Goal: Navigation & Orientation: Find specific page/section

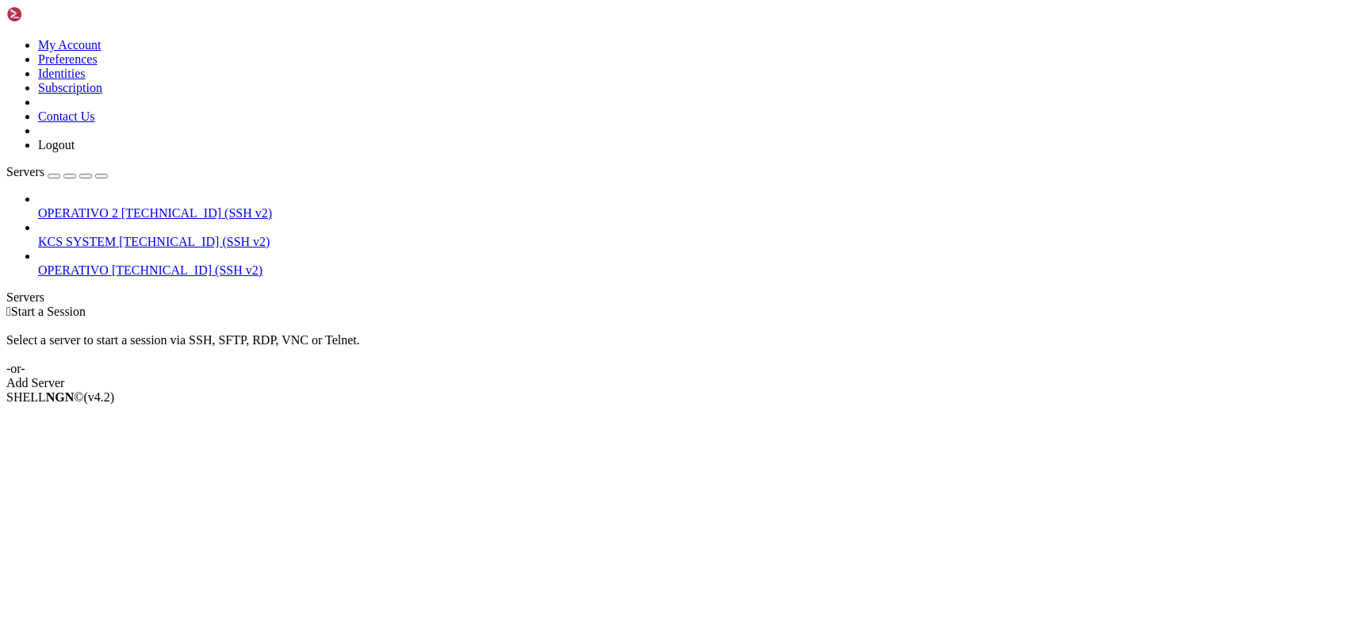
click at [116, 235] on span "KCS SYSTEM" at bounding box center [77, 241] width 78 height 13
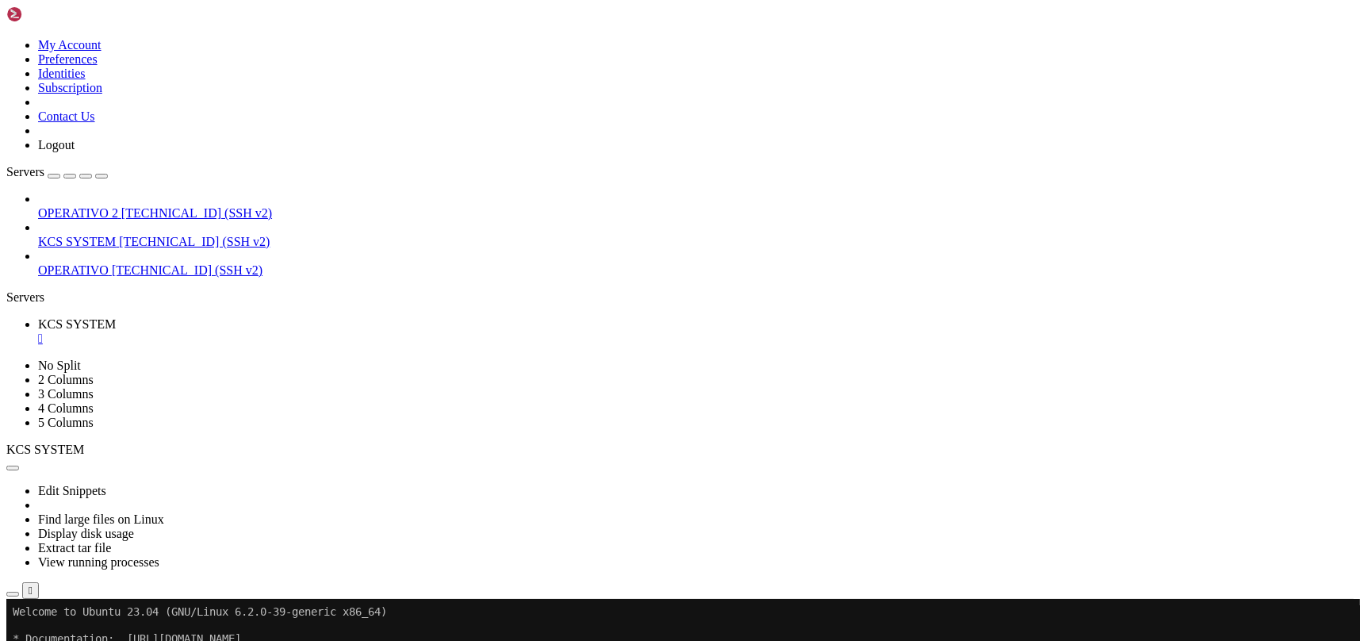
click at [13, 594] on icon "button" at bounding box center [13, 594] width 0 height 0
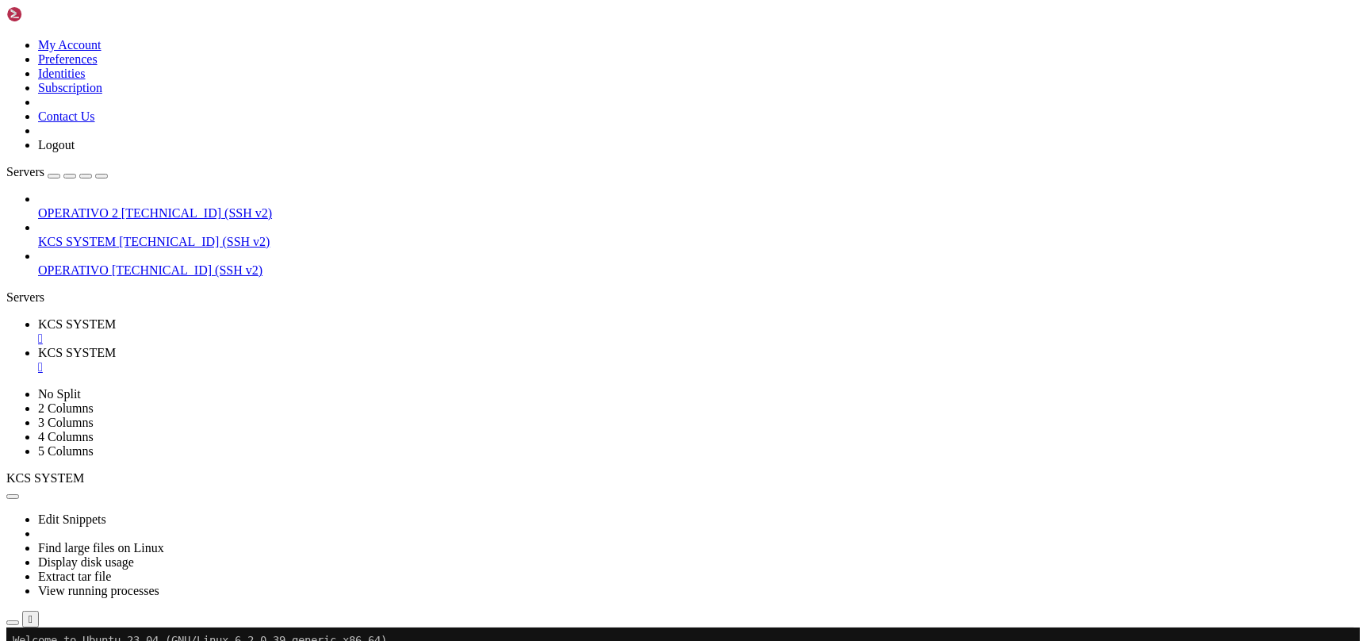
type input "/home/ubuntu"
click at [119, 235] on span "[TECHNICAL_ID] (SSH v2)" at bounding box center [194, 241] width 151 height 13
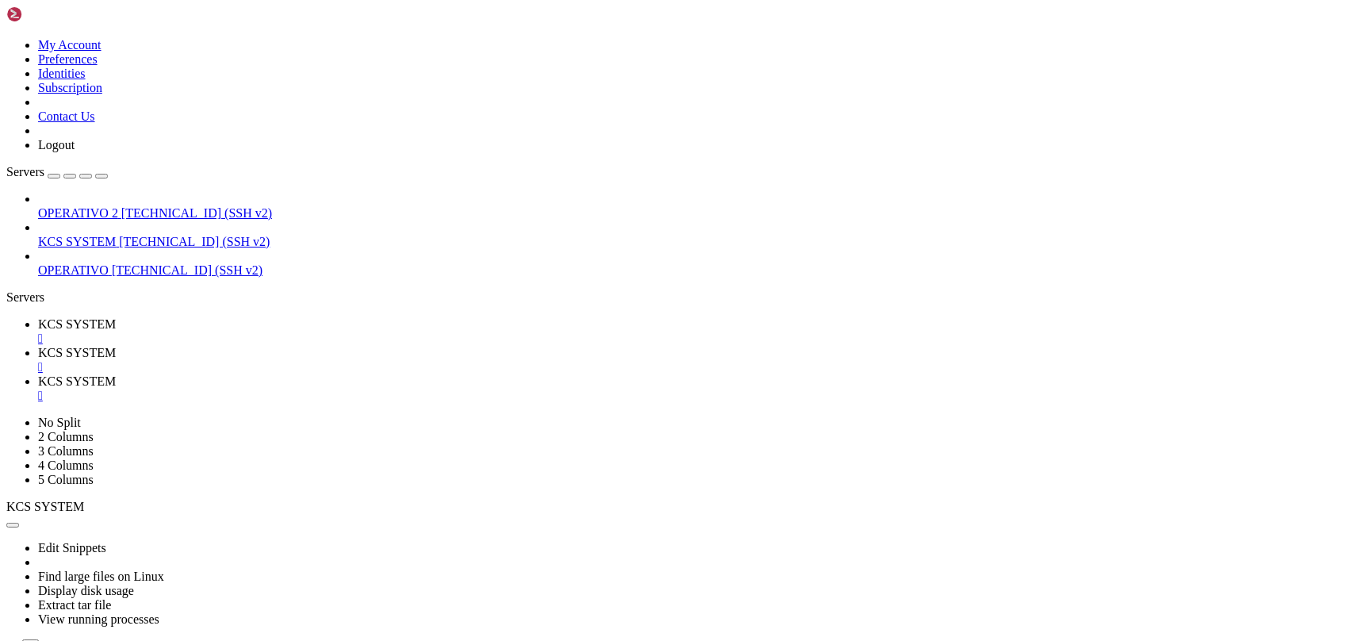
click at [429, 346] on link "KCS SYSTEM " at bounding box center [696, 360] width 1316 height 29
click at [425, 360] on div "" at bounding box center [696, 367] width 1316 height 14
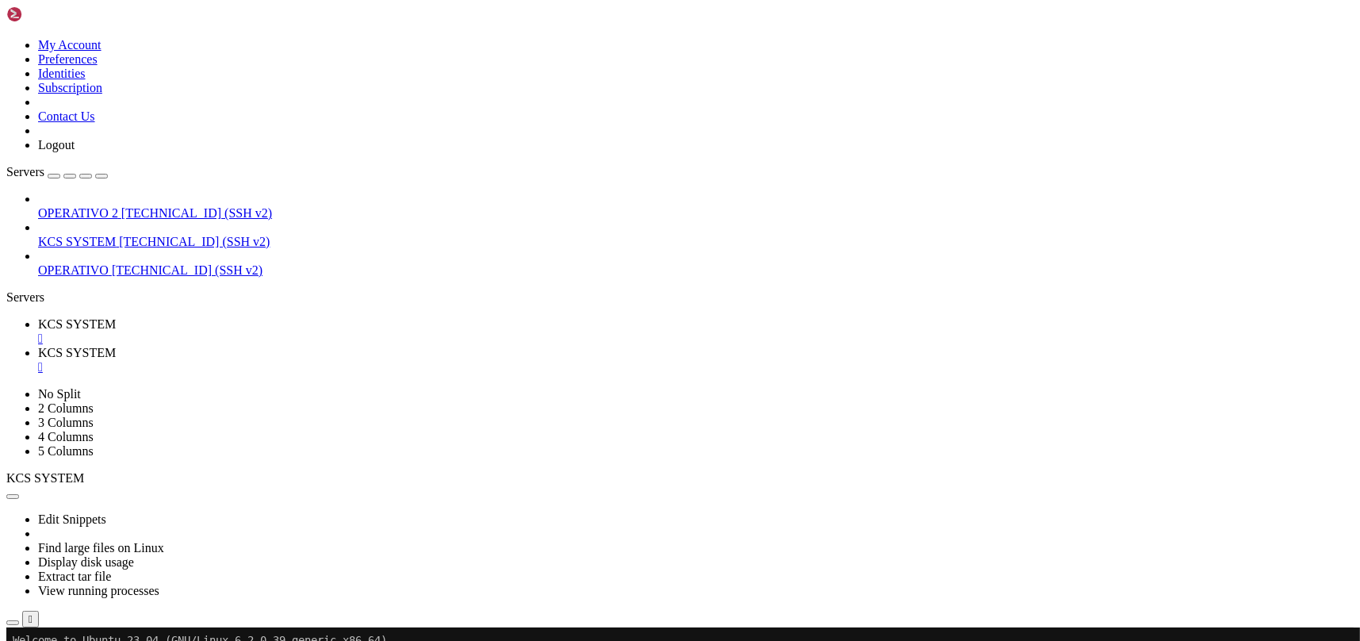
click at [425, 360] on div "" at bounding box center [696, 367] width 1316 height 14
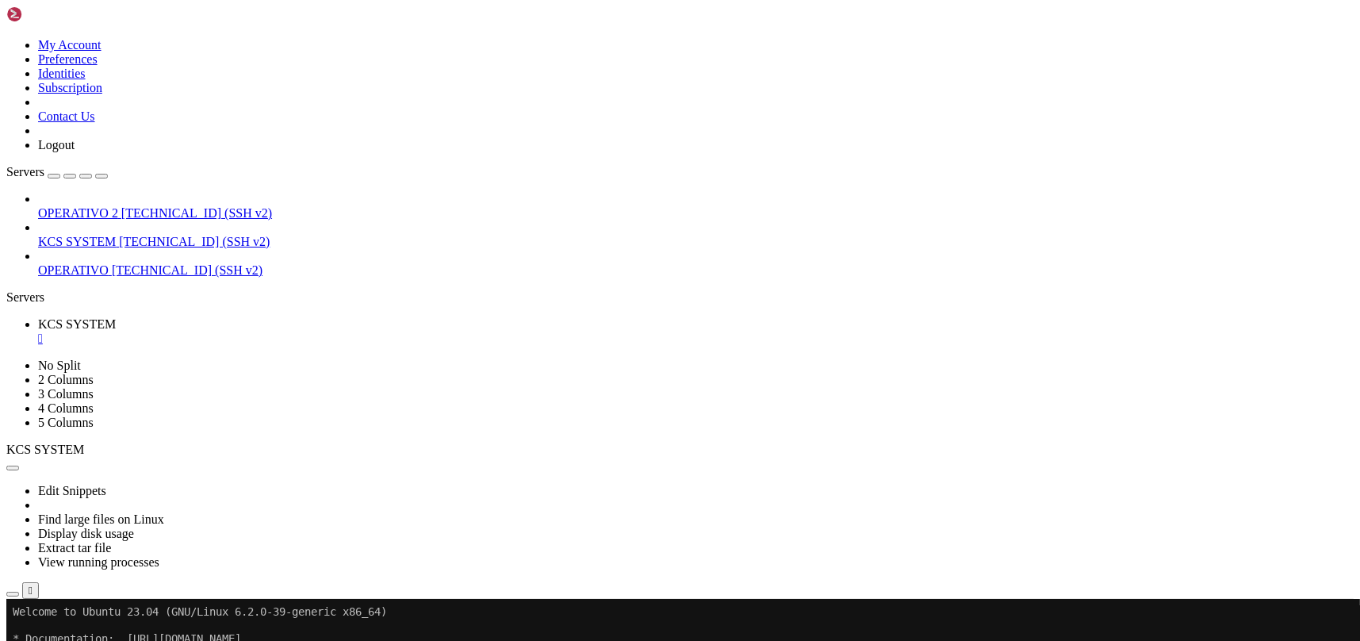
click at [301, 332] on div "" at bounding box center [696, 339] width 1316 height 14
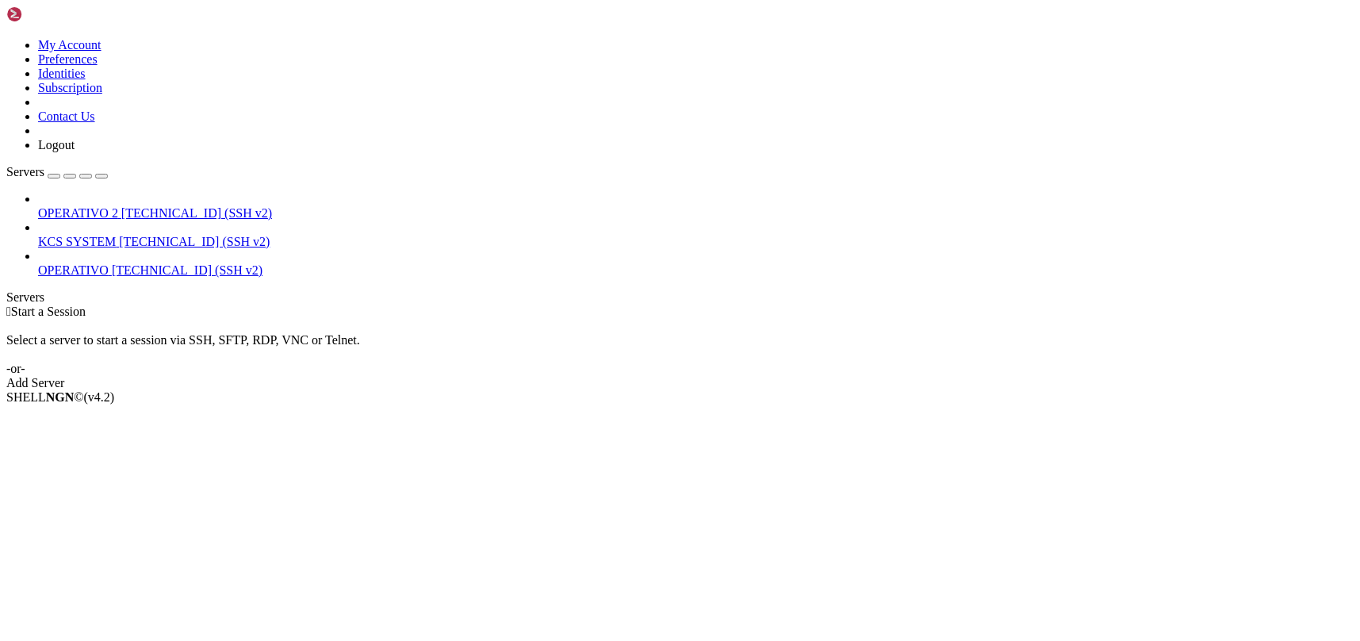
click at [116, 235] on span "KCS SYSTEM" at bounding box center [77, 241] width 78 height 13
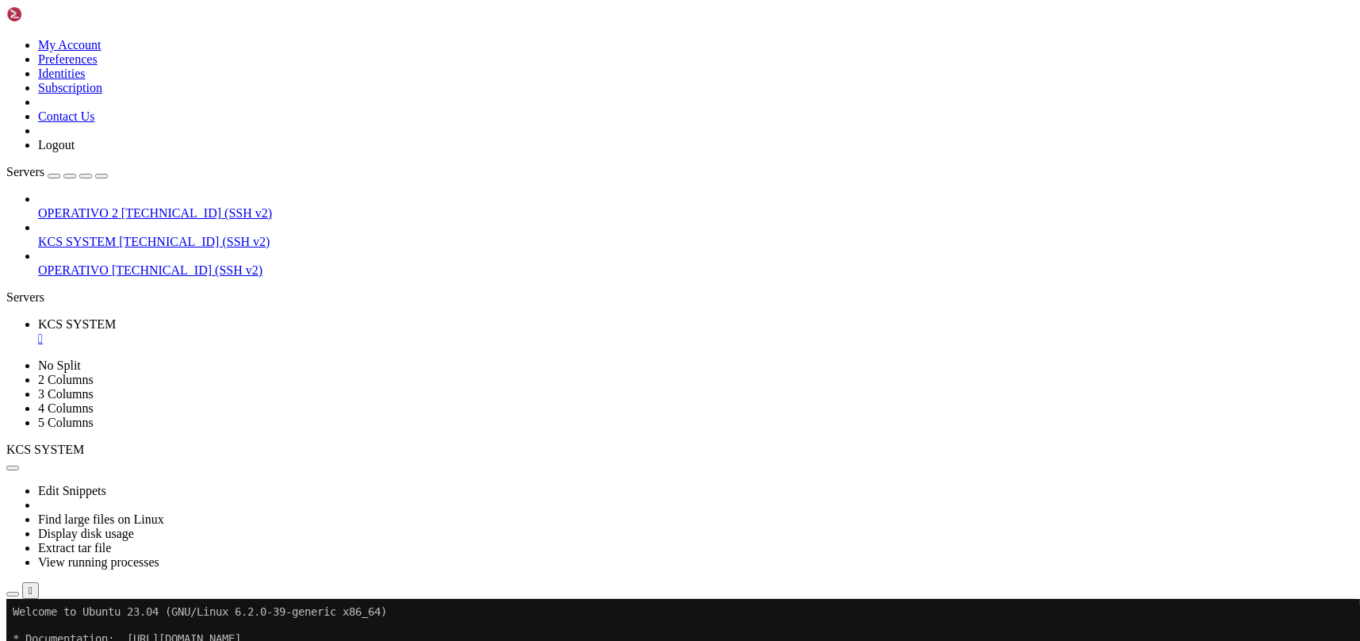
click at [13, 594] on icon "button" at bounding box center [13, 594] width 0 height 0
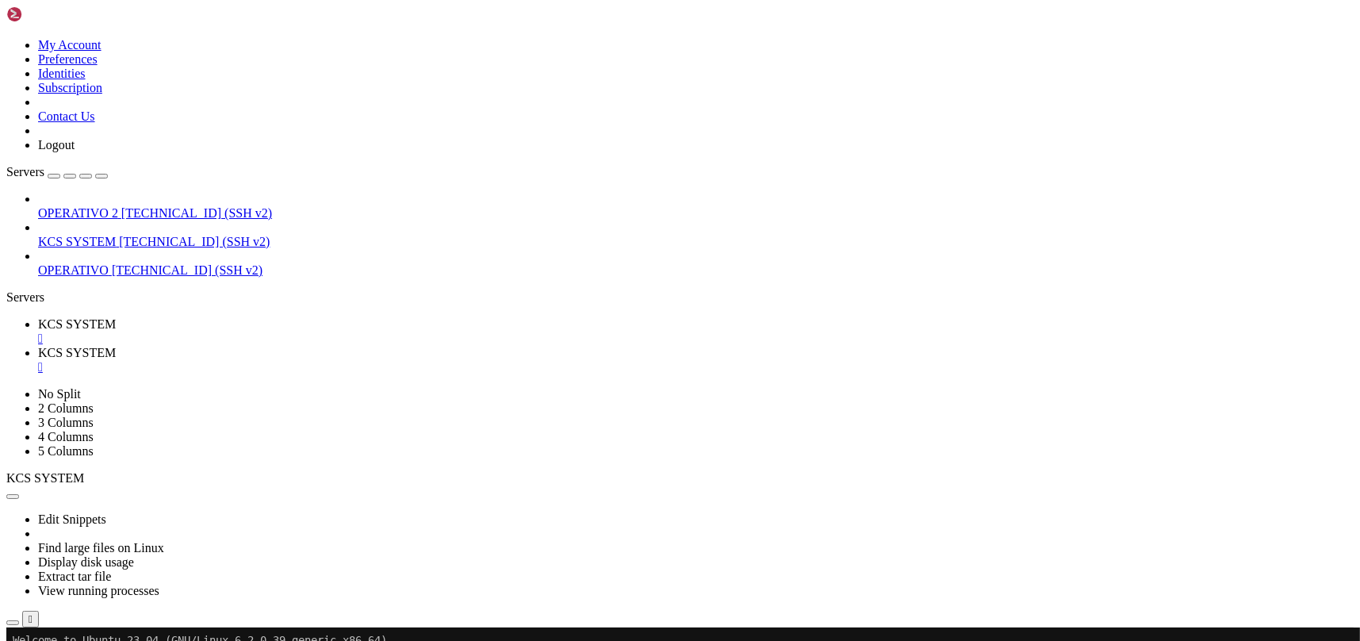
scroll to position [211, 0]
type input "/home/ubuntu/31-app-odoo2"
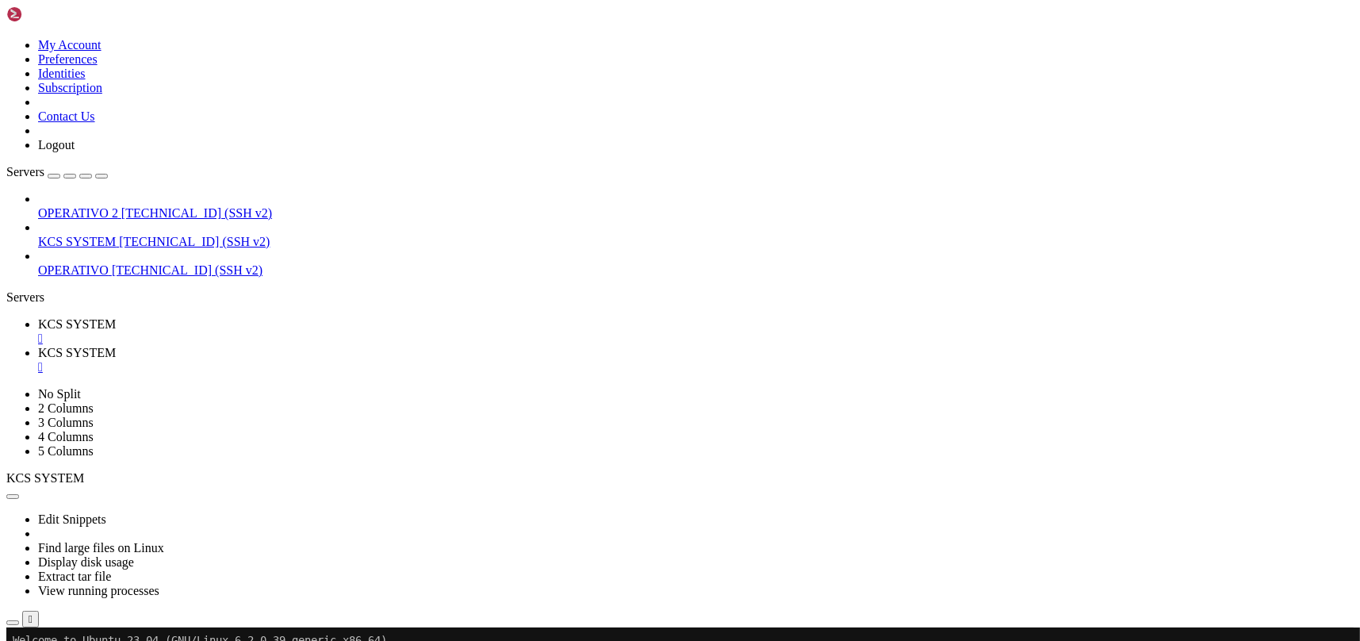
click at [418, 360] on div "" at bounding box center [696, 367] width 1316 height 14
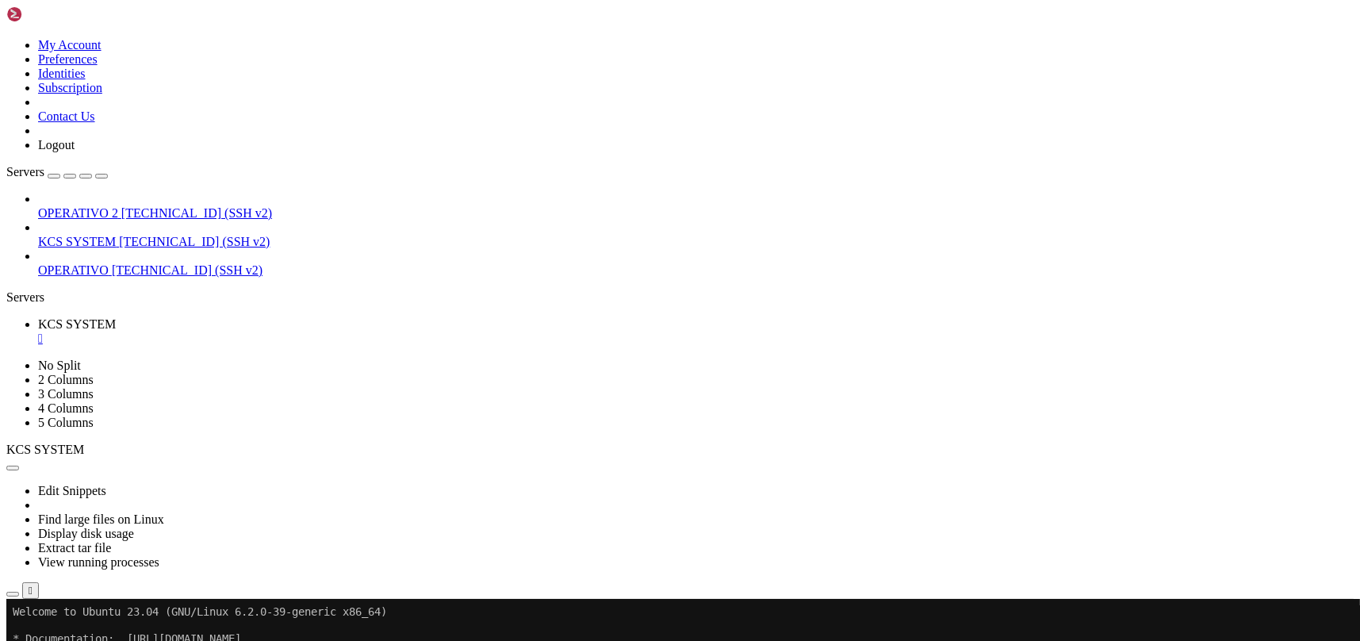
click at [305, 332] on div "" at bounding box center [696, 339] width 1316 height 14
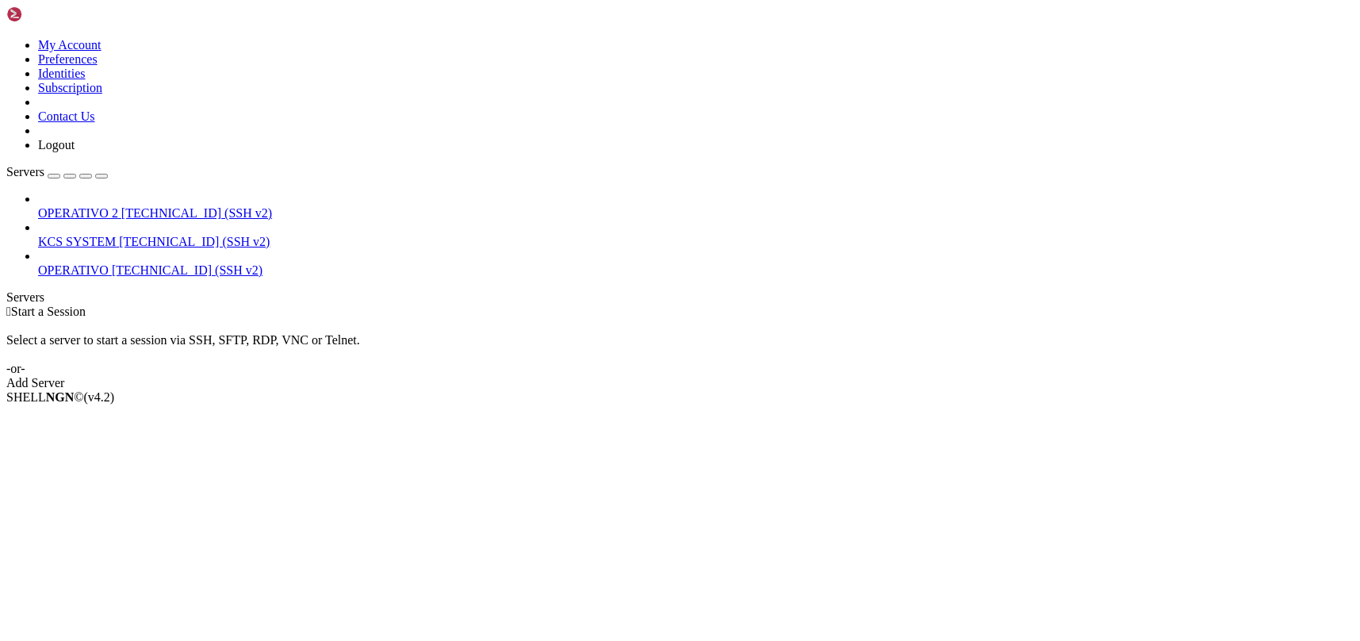
click at [87, 263] on link "OPERATIVO [TECHNICAL_ID] (SSH v2)" at bounding box center [696, 270] width 1316 height 14
click at [119, 235] on span "[TECHNICAL_ID] (SSH v2)" at bounding box center [194, 241] width 151 height 13
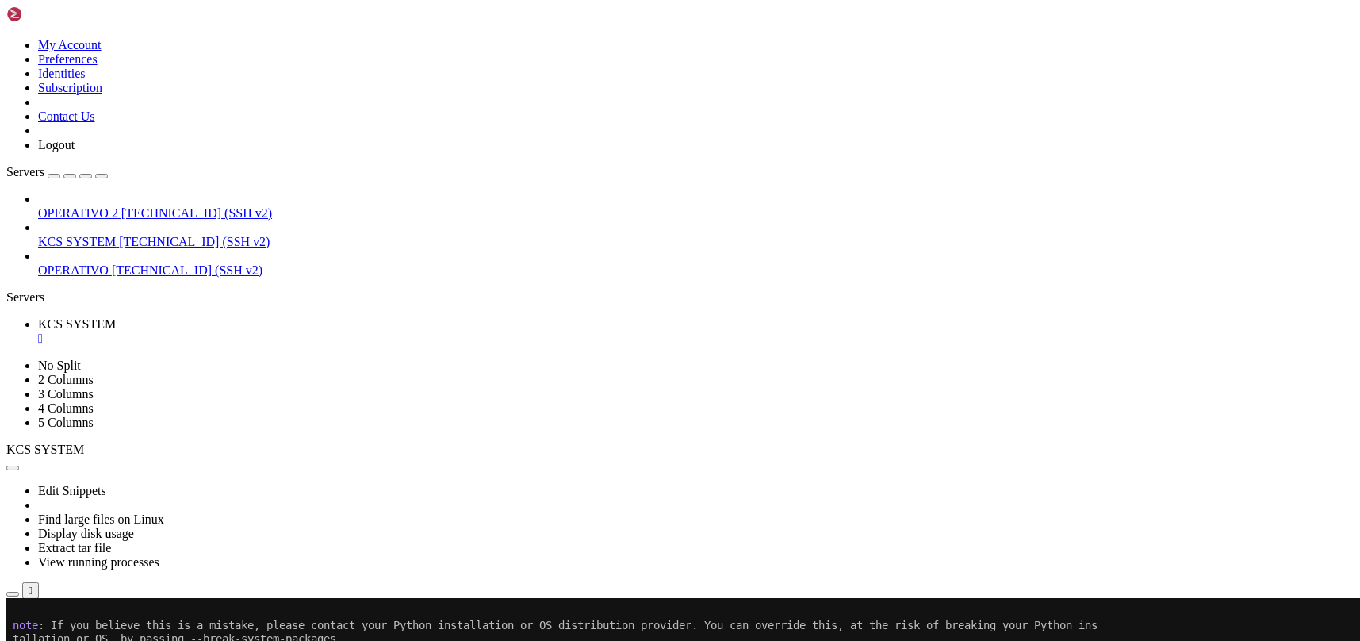
scroll to position [2697, 0]
